Goal: Task Accomplishment & Management: Manage account settings

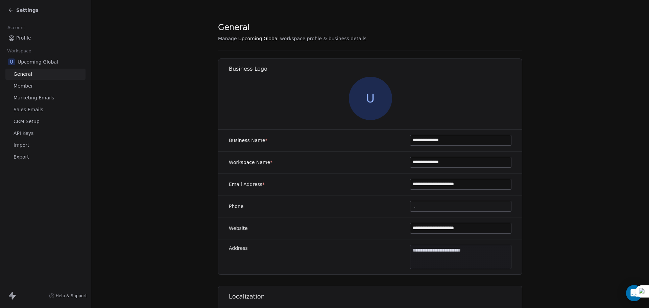
click at [15, 10] on div "Settings" at bounding box center [23, 10] width 30 height 7
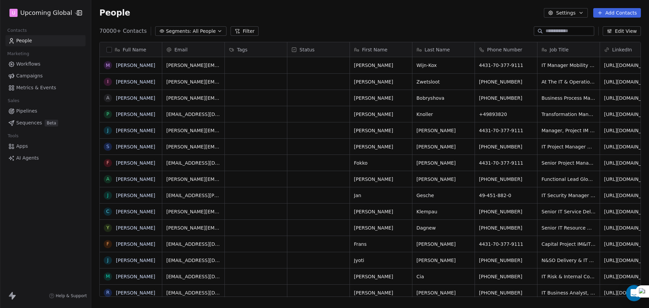
scroll to position [266, 552]
click at [111, 46] on div "Full Name" at bounding box center [130, 49] width 53 height 7
click at [109, 49] on html "U Upcoming Global Contacts People Marketing Workflows Campaigns Metrics & Event…" at bounding box center [324, 154] width 649 height 308
click at [109, 49] on button "button" at bounding box center [108, 49] width 5 height 5
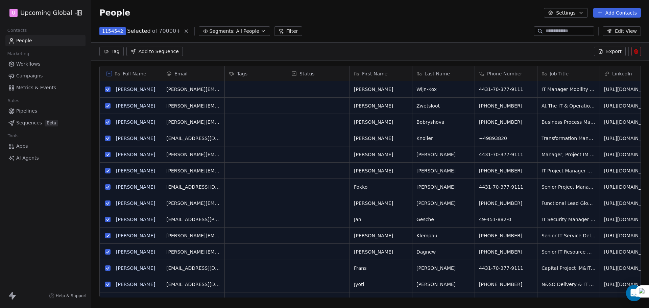
scroll to position [242, 552]
click at [110, 72] on icon at bounding box center [108, 73] width 3 height 3
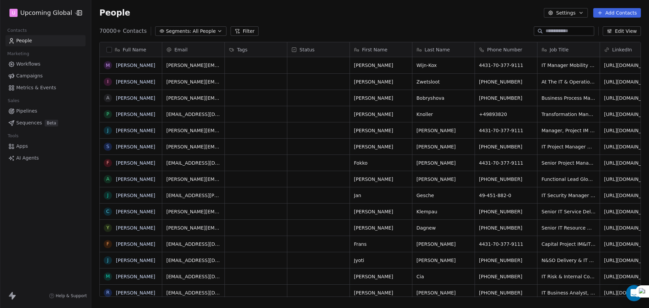
scroll to position [266, 552]
click at [193, 32] on span "All People" at bounding box center [204, 31] width 23 height 7
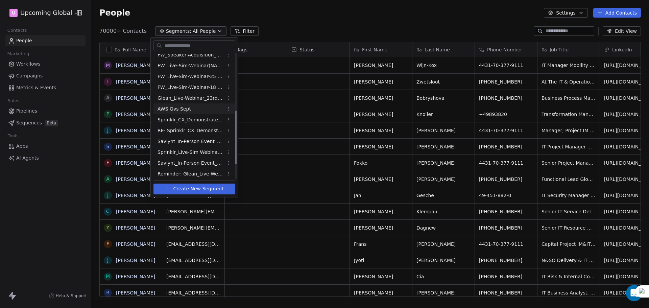
scroll to position [168, 0]
click at [195, 172] on span "FW_Live-Sim-Webinar-15Oct'25-EU" at bounding box center [190, 172] width 66 height 7
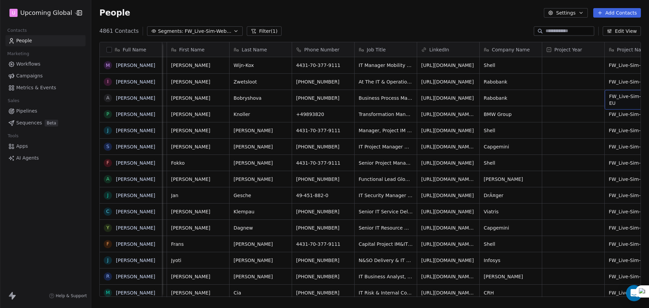
scroll to position [0, 180]
